Goal: Task Accomplishment & Management: Manage account settings

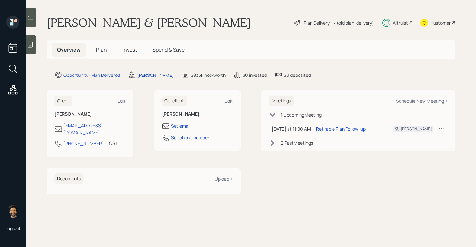
click at [286, 143] on div "2 Past Meeting s" at bounding box center [297, 142] width 32 height 7
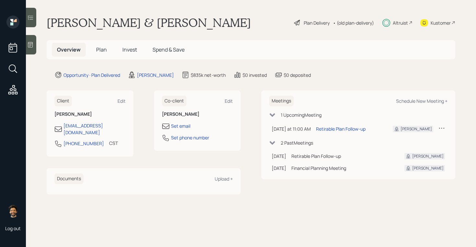
click at [345, 21] on div "• (old plan-delivery)" at bounding box center [353, 22] width 41 height 7
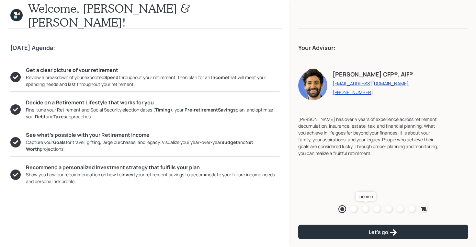
click at [365, 207] on div at bounding box center [365, 209] width 8 height 8
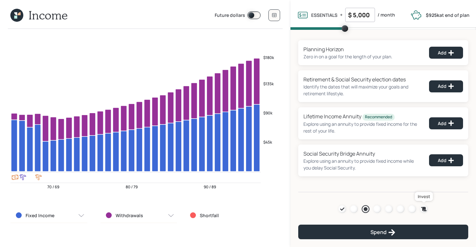
click at [424, 208] on icon at bounding box center [424, 208] width 6 height 4
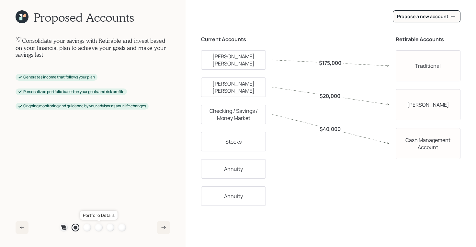
click at [97, 226] on div at bounding box center [99, 227] width 8 height 8
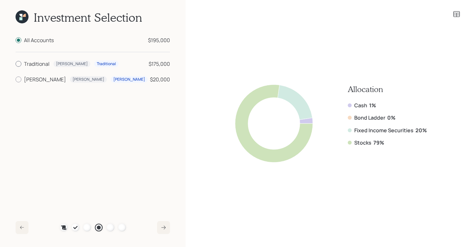
click at [19, 62] on div at bounding box center [19, 64] width 6 height 6
click at [16, 64] on input "Traditional [PERSON_NAME] Traditional $175,000" at bounding box center [15, 64] width 0 height 0
radio input "true"
radio input "false"
click at [22, 79] on label "[PERSON_NAME] [PERSON_NAME] $20,000" at bounding box center [93, 79] width 154 height 8
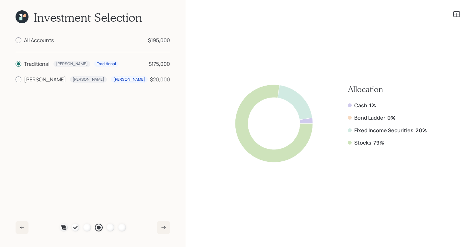
click at [16, 79] on input "[PERSON_NAME] [PERSON_NAME] $20,000" at bounding box center [15, 79] width 0 height 0
radio input "true"
click at [30, 67] on div "Traditional" at bounding box center [37, 64] width 26 height 8
click at [16, 64] on input "Traditional [PERSON_NAME] Traditional $175,000" at bounding box center [15, 64] width 0 height 0
radio input "true"
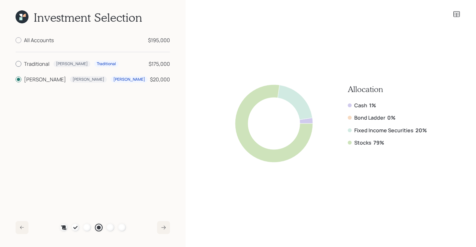
radio input "false"
click at [23, 20] on icon at bounding box center [22, 16] width 13 height 13
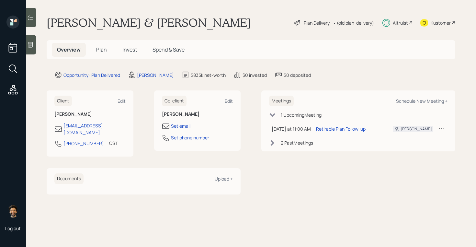
click at [98, 50] on span "Plan" at bounding box center [101, 49] width 11 height 7
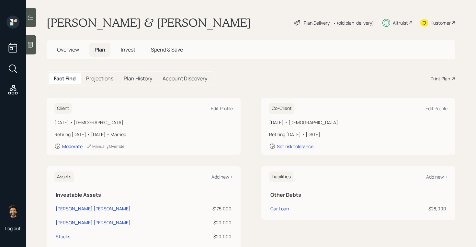
click at [353, 25] on div "• (old plan-delivery)" at bounding box center [353, 22] width 41 height 7
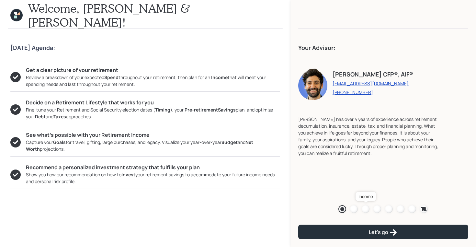
click at [365, 208] on div at bounding box center [365, 209] width 8 height 8
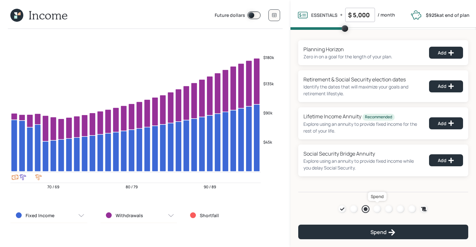
click at [378, 208] on div at bounding box center [377, 209] width 8 height 8
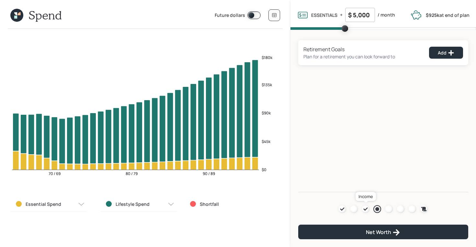
click at [368, 208] on icon at bounding box center [365, 208] width 5 height 5
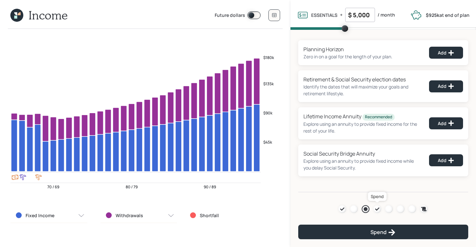
click at [374, 208] on div at bounding box center [377, 209] width 8 height 8
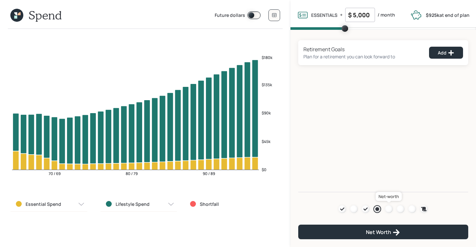
click at [386, 208] on div at bounding box center [389, 209] width 8 height 8
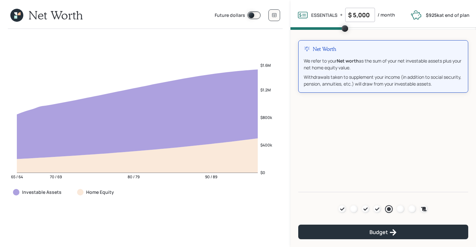
click at [15, 15] on icon at bounding box center [16, 15] width 13 height 13
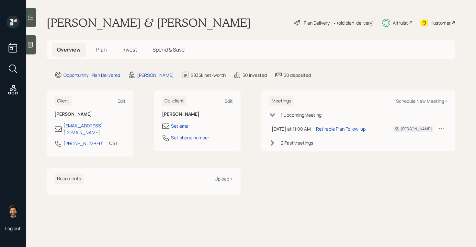
click at [104, 50] on span "Plan" at bounding box center [101, 49] width 11 height 7
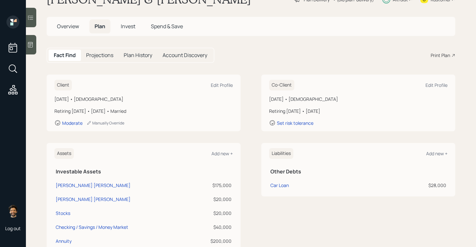
scroll to position [19, 0]
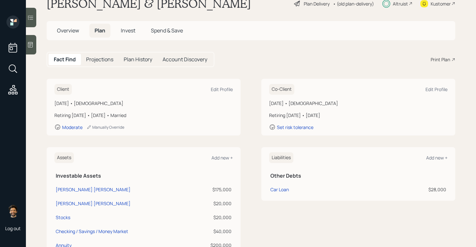
click at [71, 32] on span "Overview" at bounding box center [68, 30] width 22 height 7
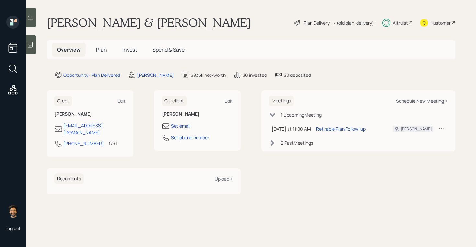
click at [432, 98] on div "Schedule New Meeting +" at bounding box center [421, 101] width 51 height 6
select select "f14b762f-c7c2-4b89-9227-8fa891345eea"
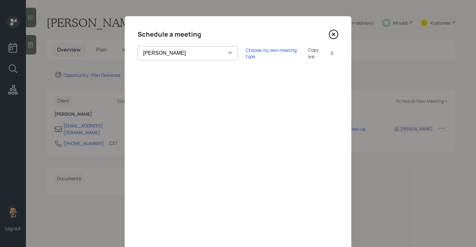
click at [308, 54] on div "Copy link" at bounding box center [315, 53] width 15 height 14
click at [308, 50] on div "Copy link" at bounding box center [315, 53] width 15 height 14
